Goal: Transaction & Acquisition: Purchase product/service

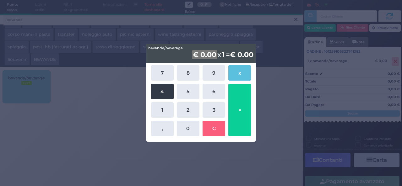
click at [158, 90] on button "4" at bounding box center [162, 91] width 23 height 15
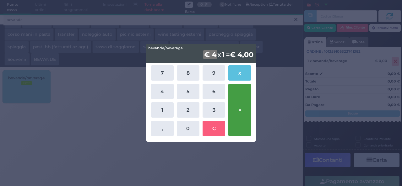
click at [242, 108] on button "=" at bounding box center [239, 110] width 23 height 52
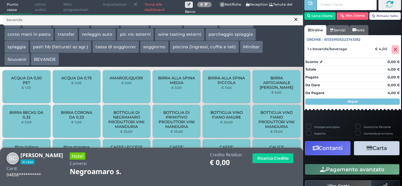
scroll to position [36, 0]
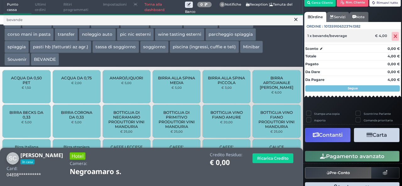
click at [394, 36] on icon at bounding box center [396, 36] width 4 height 0
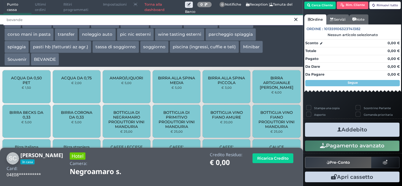
click at [45, 20] on input "bevande" at bounding box center [153, 19] width 300 height 11
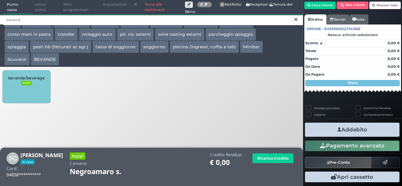
type input "bevand"
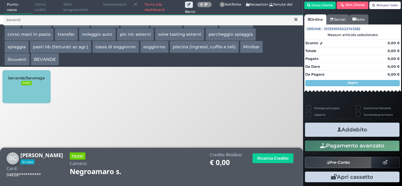
click at [35, 86] on div "bevande/beverage FREE" at bounding box center [27, 86] width 48 height 33
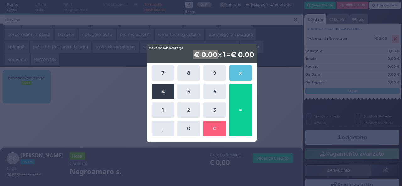
click at [164, 93] on button "4" at bounding box center [163, 91] width 23 height 15
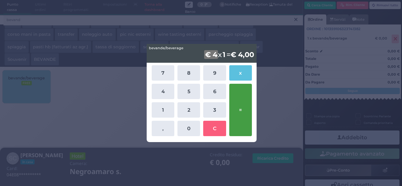
click at [241, 106] on button "=" at bounding box center [240, 110] width 23 height 52
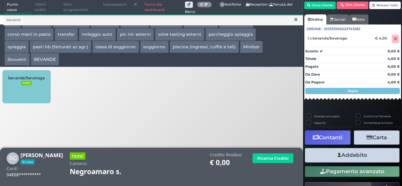
click at [345, 155] on button "Addebito" at bounding box center [352, 155] width 95 height 14
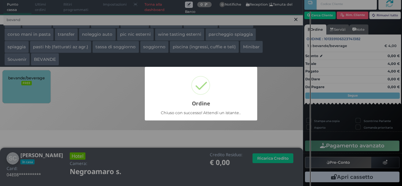
scroll to position [18, 0]
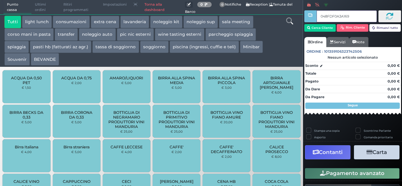
type input "048FDF0A3A1695"
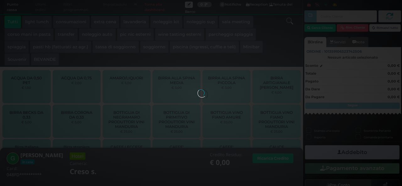
click at [198, 90] on div at bounding box center [201, 93] width 7 height 7
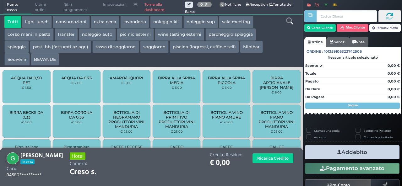
click at [108, 21] on button "extra cena" at bounding box center [105, 22] width 29 height 13
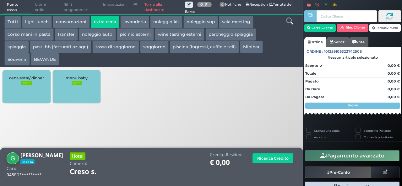
click at [12, 76] on span "cena extra/ dinner" at bounding box center [26, 78] width 35 height 5
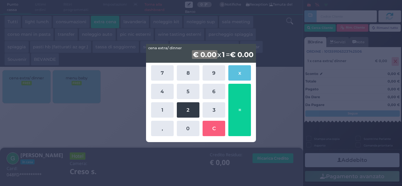
click at [188, 113] on button "2" at bounding box center [188, 109] width 23 height 15
click at [188, 101] on div "7 8 9 x 4 5 6 1 2 3 , 0 C =" at bounding box center [200, 101] width 103 height 74
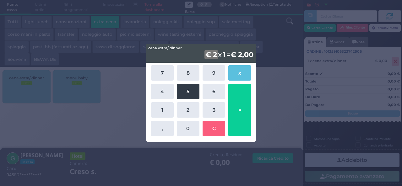
click at [190, 94] on button "5" at bounding box center [188, 91] width 23 height 15
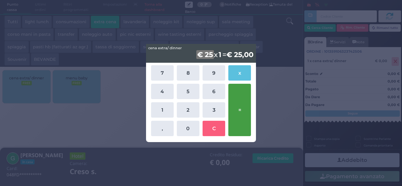
click at [239, 101] on button "=" at bounding box center [239, 110] width 23 height 52
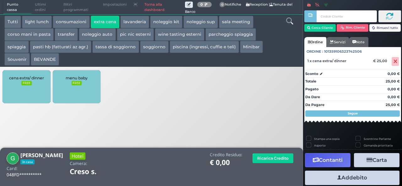
click at [359, 177] on button "Addebito" at bounding box center [352, 178] width 95 height 14
